Goal: Information Seeking & Learning: Understand process/instructions

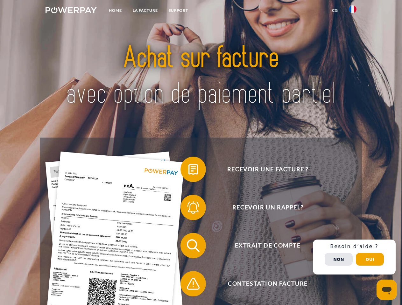
click at [71, 11] on img at bounding box center [70, 10] width 51 height 6
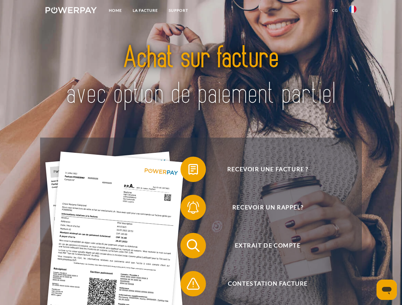
click at [352, 11] on img at bounding box center [353, 9] width 8 height 8
click at [335, 10] on link "CG" at bounding box center [334, 10] width 17 height 11
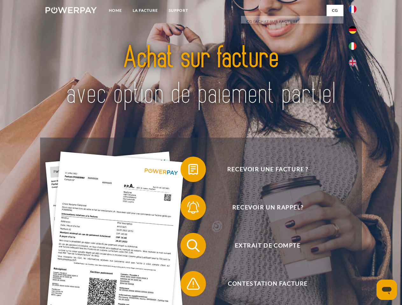
click at [188, 171] on span at bounding box center [184, 170] width 32 height 32
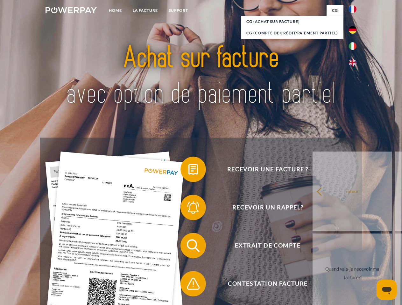
click at [188, 209] on div "Recevoir une facture ? Recevoir un rappel? Extrait de compte retour" at bounding box center [200, 265] width 321 height 254
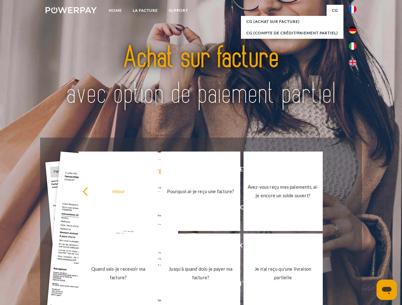
click at [188, 247] on link "Jusqu'à quand dois-je payer ma facture?" at bounding box center [200, 274] width 79 height 80
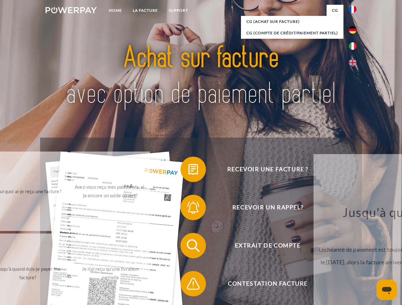
click at [188, 285] on span at bounding box center [184, 284] width 32 height 32
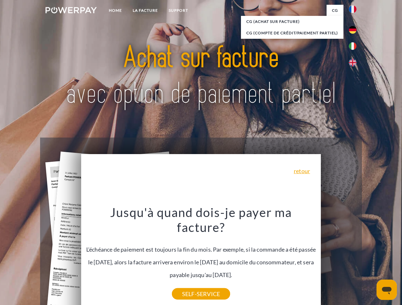
click at [354, 257] on div "Recevoir une facture ? Recevoir un rappel? Extrait de compte retour" at bounding box center [200, 265] width 321 height 254
click at [338, 259] on span "Extrait de compte" at bounding box center [268, 245] width 156 height 25
click at [370, 260] on header "Home LA FACTURE Support" at bounding box center [201, 219] width 402 height 439
